Goal: Task Accomplishment & Management: Manage account settings

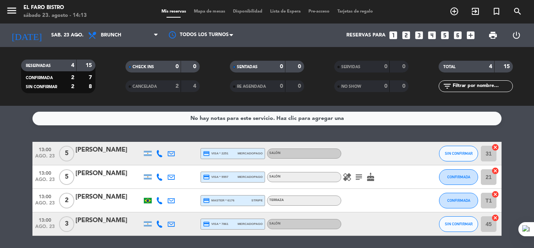
click at [131, 24] on div "Todos los servicios Desayuno Brunch Almuerzo Cena Brunch Todos los servicios De…" at bounding box center [123, 34] width 78 height 23
click at [133, 34] on span "Brunch" at bounding box center [123, 35] width 78 height 17
click at [133, 118] on ng-component "menu El Faro Bistro [DATE] 23. agosto - 14:13 Mis reservas Mapa de mesas Dispon…" at bounding box center [267, 124] width 534 height 248
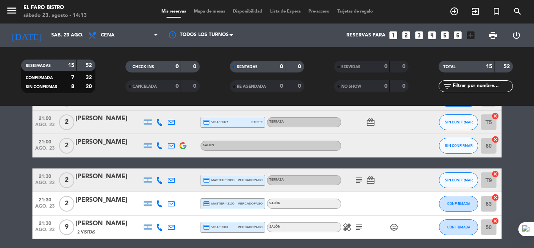
scroll to position [117, 0]
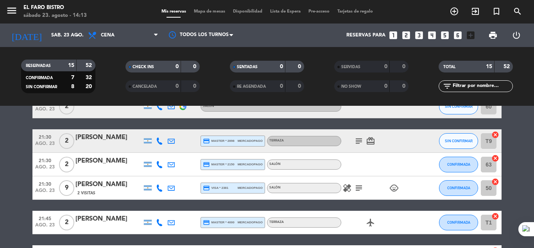
click at [362, 187] on icon "subject" at bounding box center [358, 187] width 9 height 9
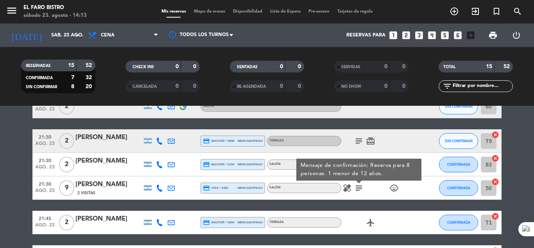
click at [377, 197] on div "healing subject Mensaje de confirmación: Reserva para 8 personas. 1 menor de 12…" at bounding box center [376, 187] width 70 height 23
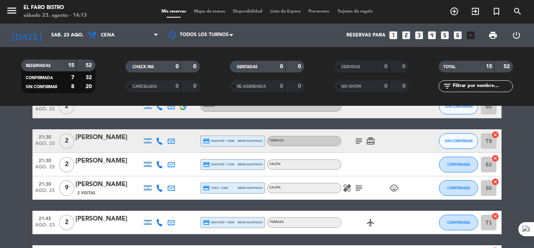
scroll to position [156, 0]
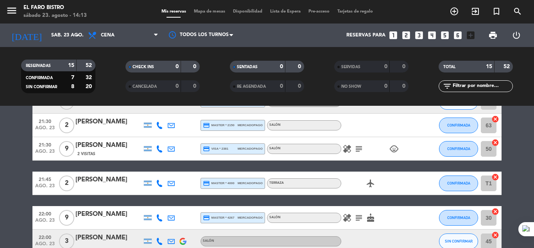
click at [360, 215] on icon "subject" at bounding box center [358, 217] width 9 height 9
click at [395, 175] on div "airplanemode_active" at bounding box center [376, 182] width 70 height 23
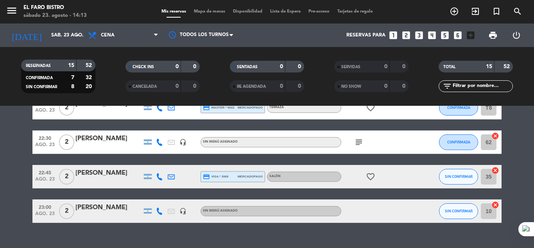
scroll to position [362, 0]
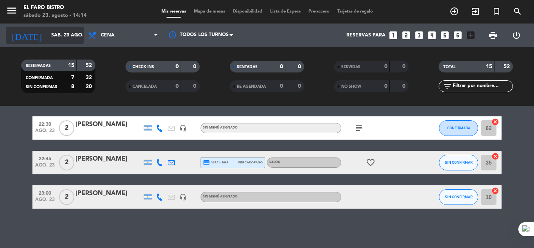
click at [75, 34] on icon "arrow_drop_down" at bounding box center [77, 35] width 9 height 9
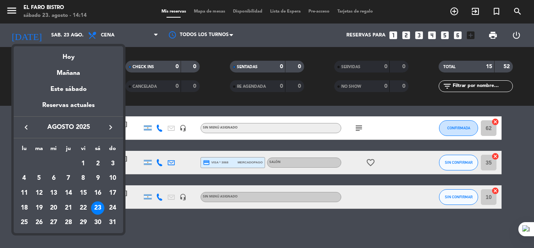
click at [15, 11] on div at bounding box center [267, 124] width 534 height 248
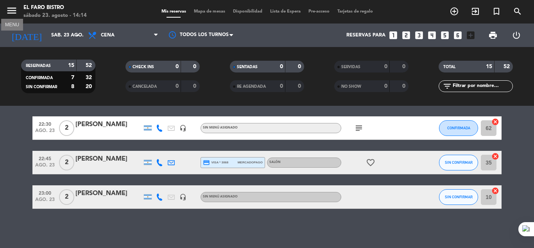
click at [15, 11] on icon "menu" at bounding box center [12, 11] width 12 height 12
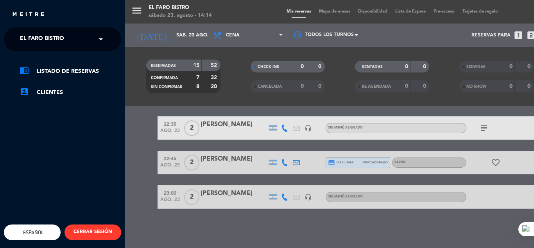
click at [86, 39] on input "text" at bounding box center [63, 39] width 95 height 17
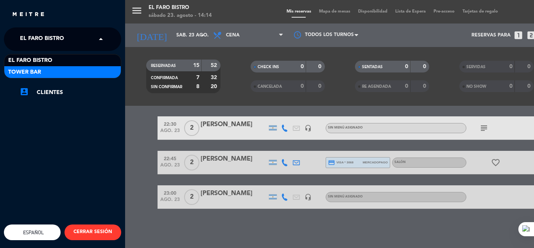
click at [81, 68] on div "Tower Bar" at bounding box center [62, 72] width 117 height 12
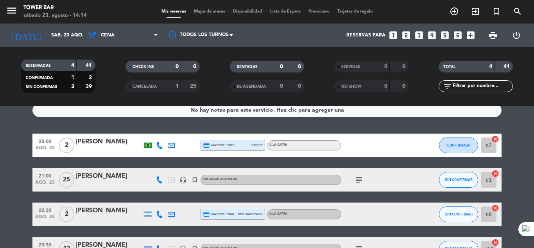
scroll to position [0, 0]
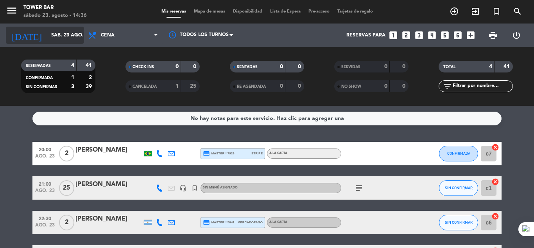
click at [75, 35] on icon "arrow_drop_down" at bounding box center [77, 35] width 9 height 9
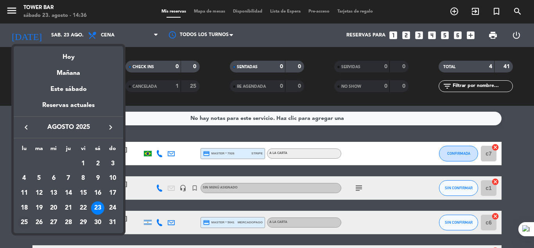
click at [22, 223] on div "25" at bounding box center [24, 222] width 13 height 13
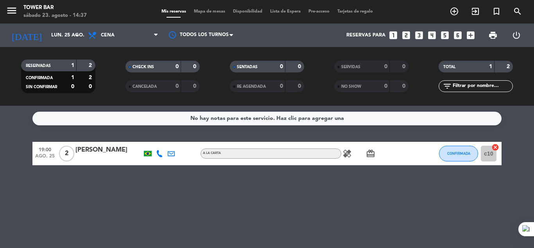
click at [346, 155] on icon "healing" at bounding box center [347, 153] width 9 height 9
click at [157, 35] on icon at bounding box center [156, 35] width 4 height 6
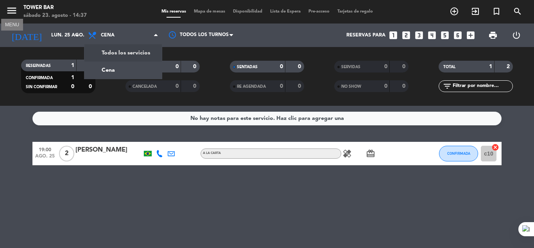
click at [14, 14] on icon "menu" at bounding box center [12, 11] width 12 height 12
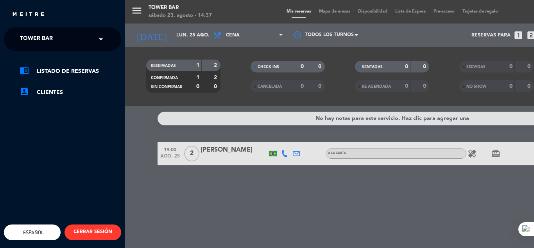
click at [103, 42] on span at bounding box center [102, 39] width 13 height 16
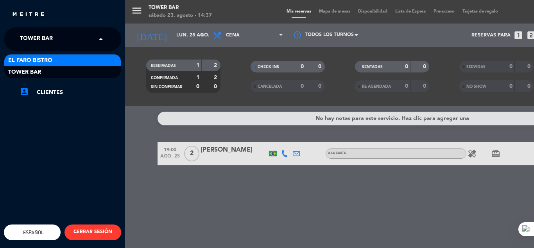
click at [55, 58] on div "El Faro Bistro" at bounding box center [62, 60] width 117 height 12
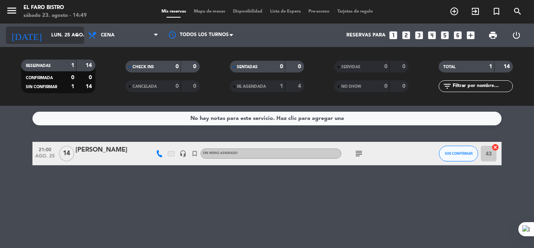
click at [81, 38] on icon "arrow_drop_down" at bounding box center [77, 35] width 9 height 9
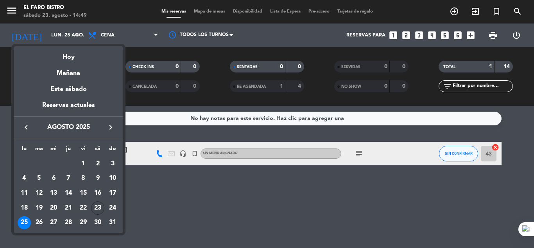
click at [101, 208] on div "23" at bounding box center [97, 207] width 13 height 13
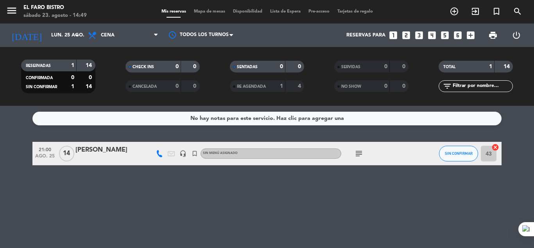
type input "sáb. 23 ago."
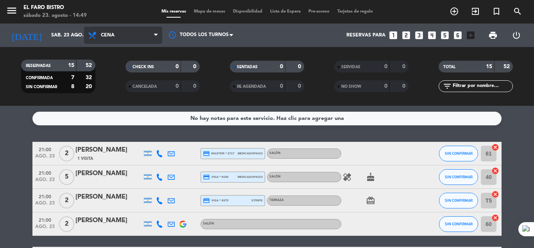
click at [156, 36] on icon at bounding box center [156, 35] width 4 height 6
click at [108, 85] on div "menu El Faro Bistro [DATE] 23. agosto - 14:49 Mis reservas Mapa de mesas Dispon…" at bounding box center [267, 53] width 534 height 106
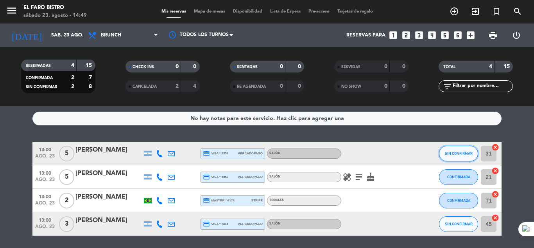
click at [455, 156] on button "SIN CONFIRMAR" at bounding box center [458, 153] width 39 height 16
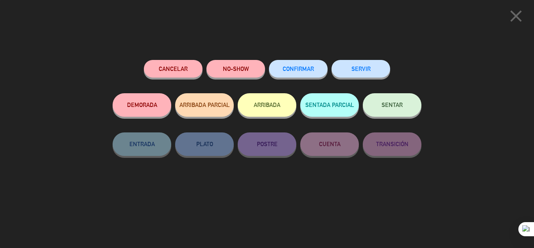
click at [375, 72] on button "SERVIR" at bounding box center [361, 69] width 59 height 18
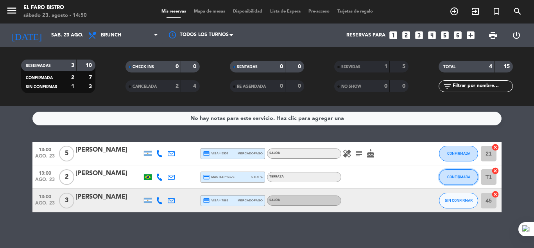
click at [450, 181] on button "CONFIRMADA" at bounding box center [458, 177] width 39 height 16
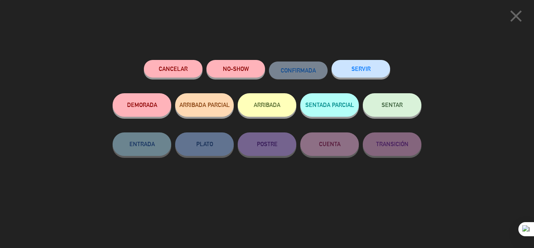
click at [369, 67] on button "SERVIR" at bounding box center [361, 69] width 59 height 18
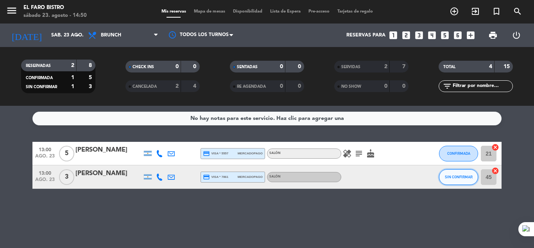
click at [450, 181] on button "SIN CONFIRMAR" at bounding box center [458, 177] width 39 height 16
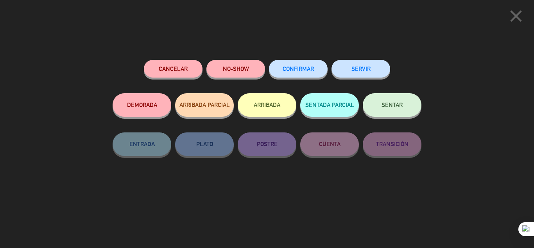
click at [515, 18] on icon "close" at bounding box center [516, 16] width 20 height 20
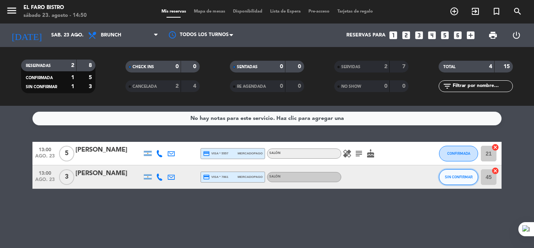
click at [449, 176] on span "SIN CONFIRMAR" at bounding box center [459, 176] width 28 height 4
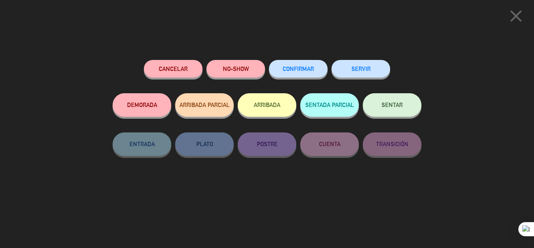
click at [239, 71] on button "NO-SHOW" at bounding box center [235, 69] width 59 height 18
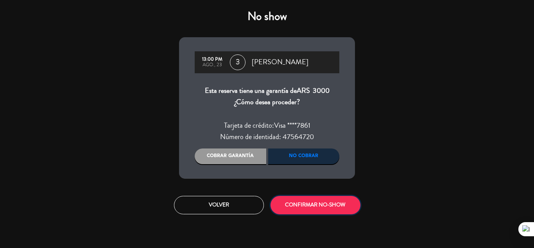
click at [353, 206] on button "CONFIRMAR NO-SHOW" at bounding box center [316, 205] width 90 height 18
